Goal: Find specific page/section: Find specific page/section

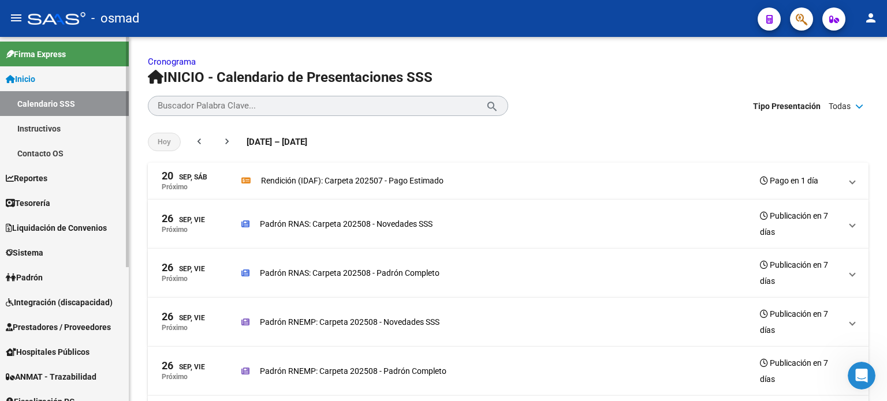
click at [47, 182] on span "Reportes" at bounding box center [27, 178] width 42 height 13
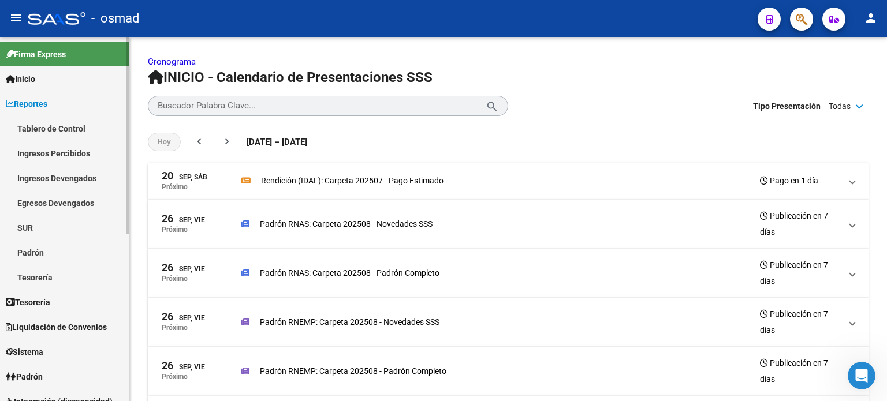
scroll to position [58, 0]
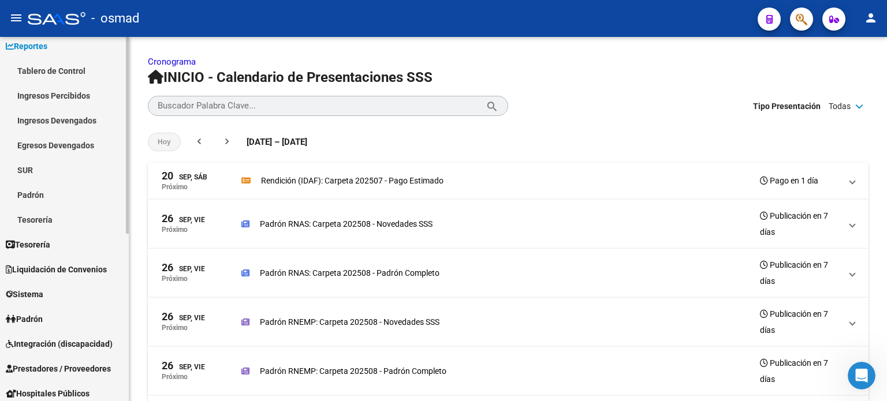
click at [42, 245] on span "Tesorería" at bounding box center [28, 245] width 44 height 13
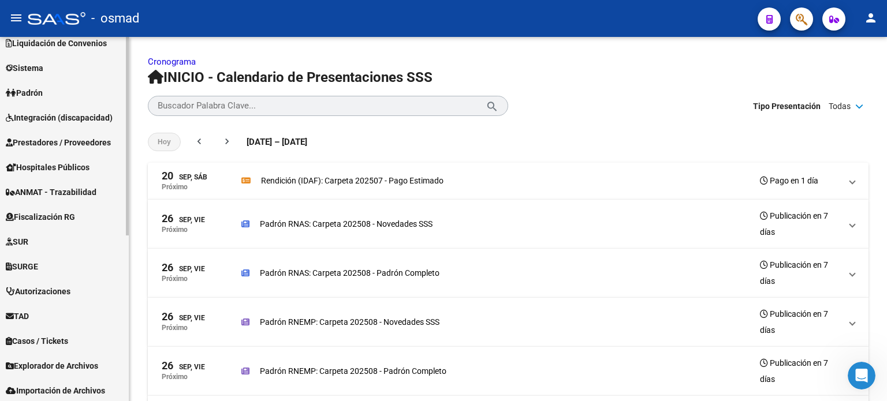
scroll to position [305, 0]
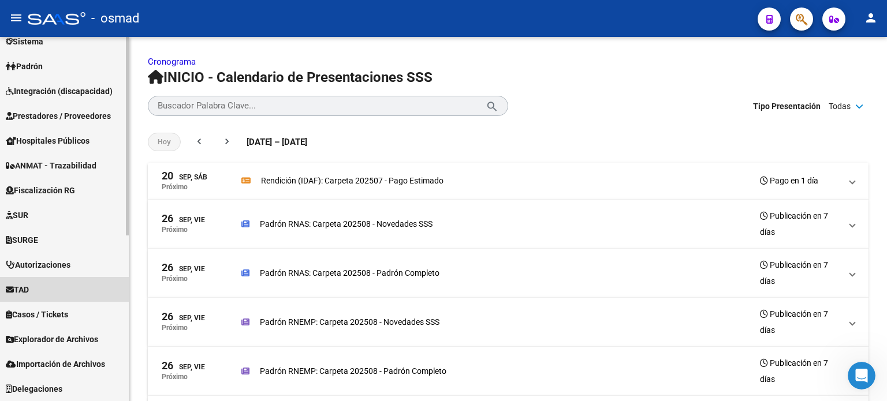
click at [21, 286] on span "TAD" at bounding box center [17, 290] width 23 height 13
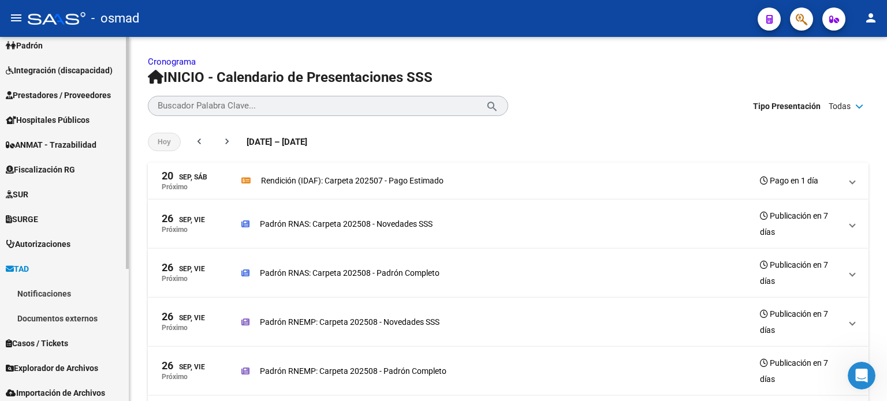
scroll to position [136, 0]
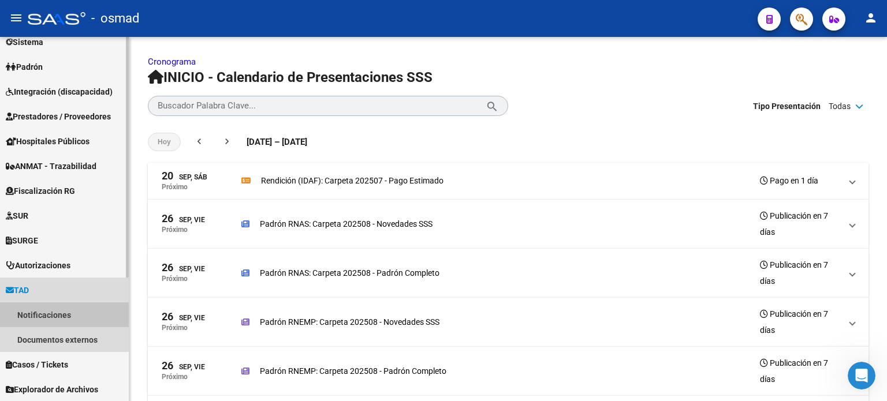
click at [41, 319] on link "Notificaciones" at bounding box center [64, 315] width 129 height 25
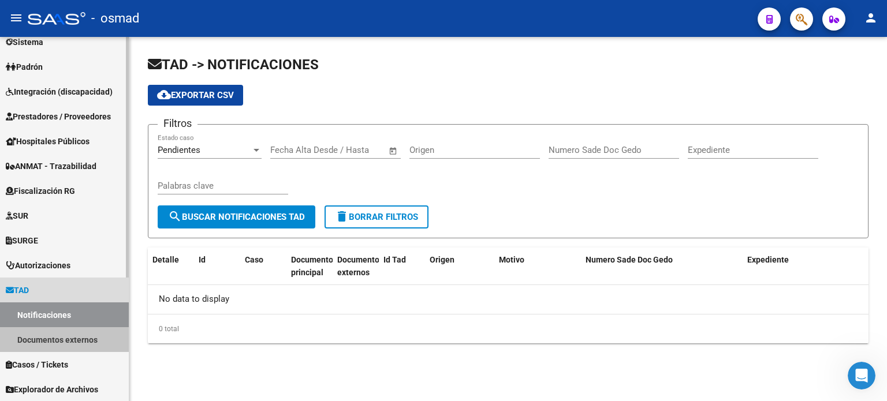
click at [44, 341] on link "Documentos externos" at bounding box center [64, 340] width 129 height 25
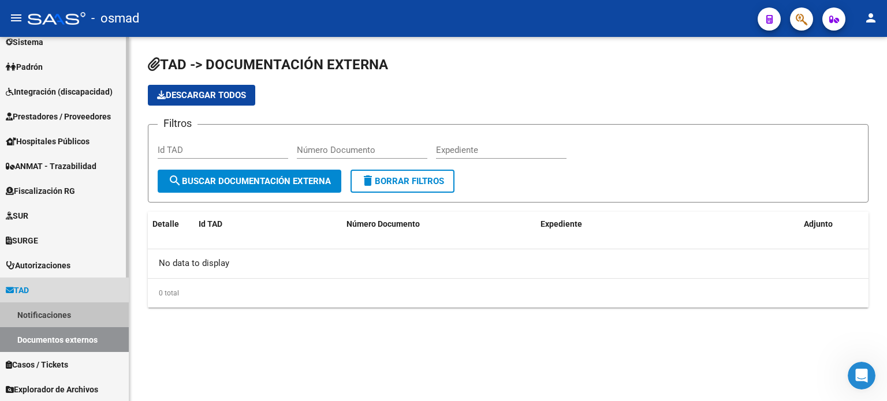
click at [50, 313] on link "Notificaciones" at bounding box center [64, 315] width 129 height 25
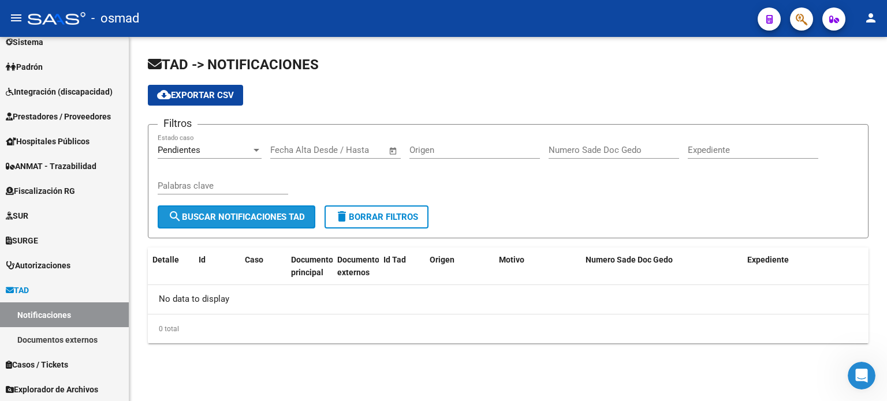
click at [266, 212] on span "search Buscar Notificaciones TAD" at bounding box center [236, 217] width 137 height 10
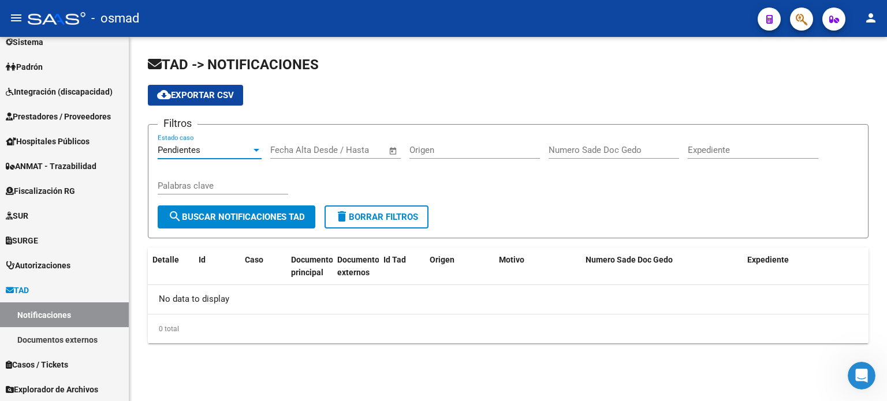
click at [253, 152] on div at bounding box center [256, 150] width 10 height 9
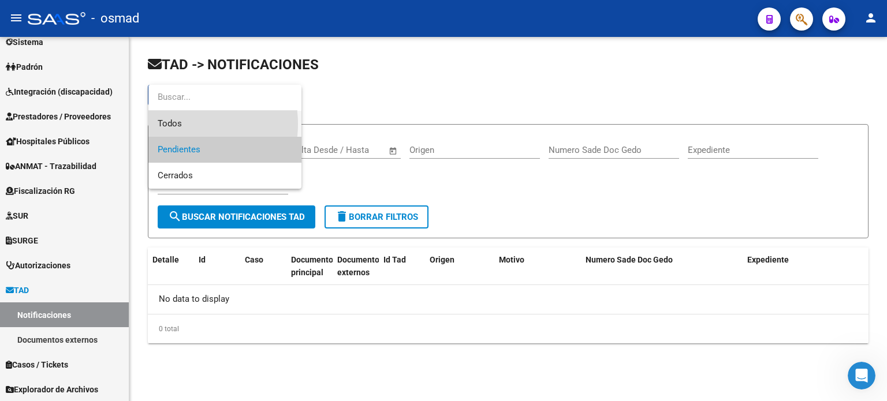
click at [183, 124] on span "Todos" at bounding box center [225, 124] width 135 height 26
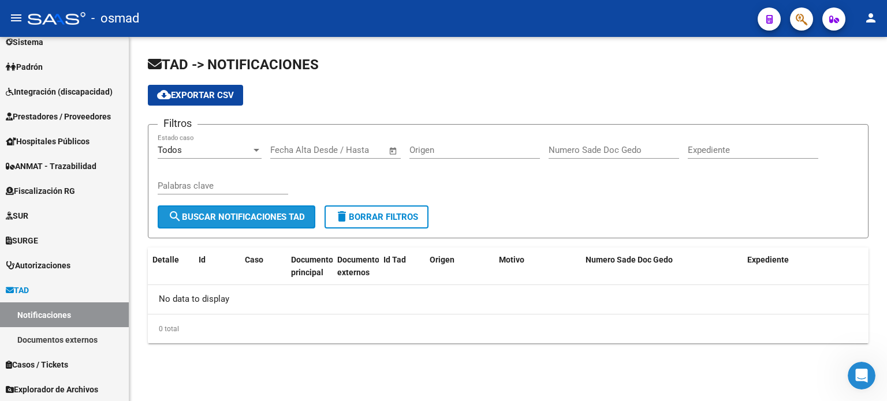
click at [226, 217] on span "search Buscar Notificaciones TAD" at bounding box center [236, 217] width 137 height 10
